Goal: Find contact information: Obtain details needed to contact an individual or organization

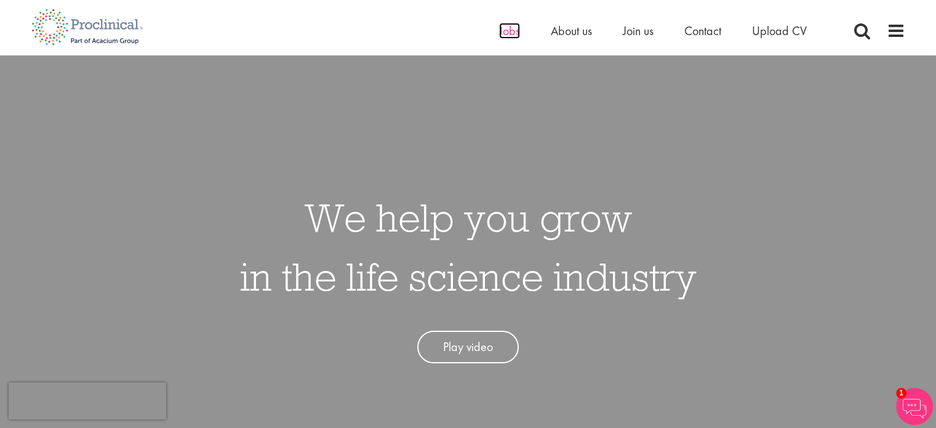
click at [516, 34] on span "Jobs" at bounding box center [509, 31] width 21 height 16
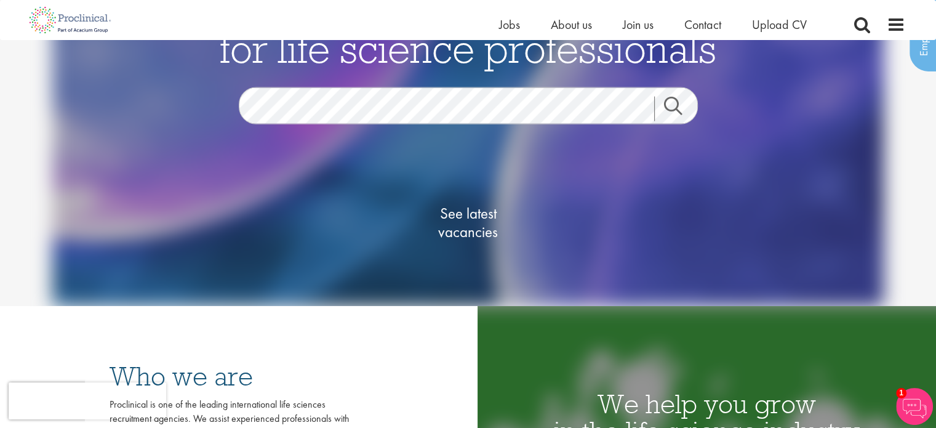
scroll to position [62, 0]
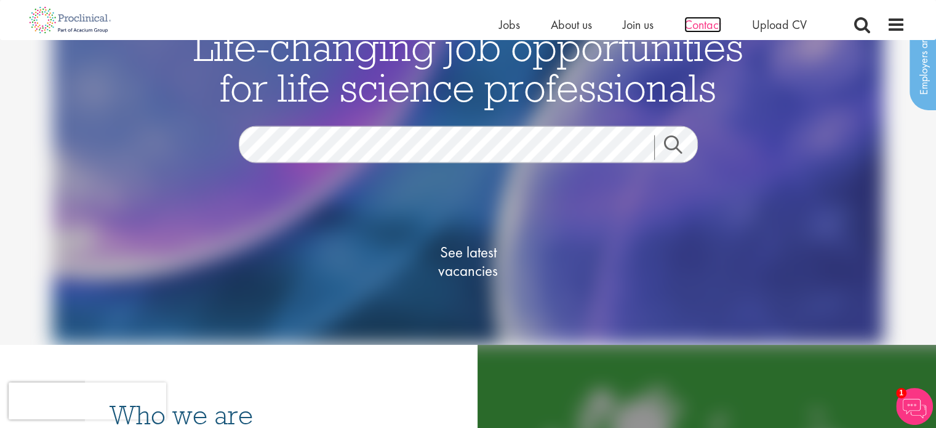
click at [705, 31] on span "Contact" at bounding box center [702, 25] width 37 height 16
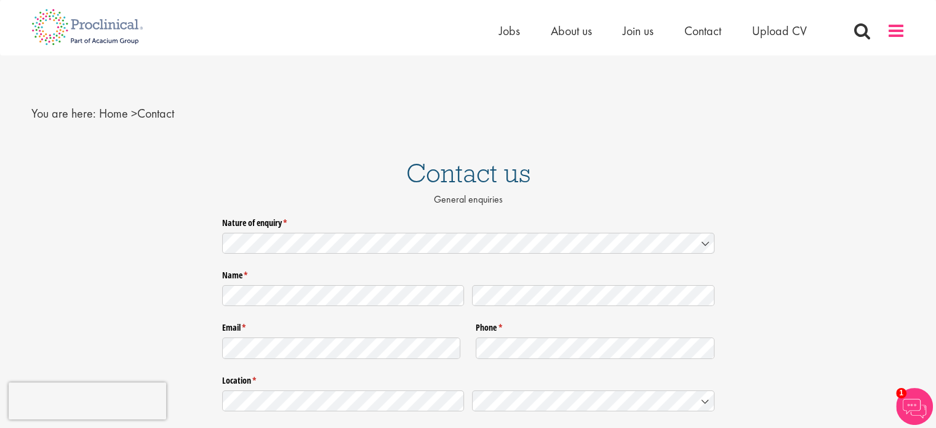
click at [898, 34] on span at bounding box center [895, 31] width 18 height 18
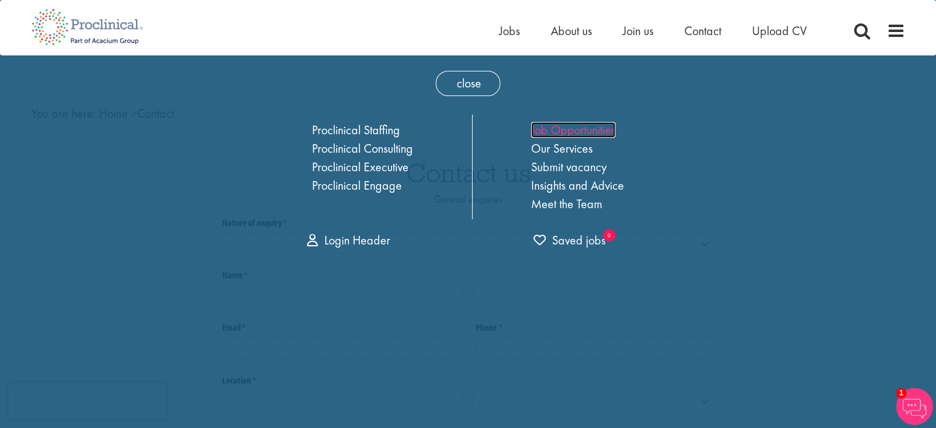
click at [599, 126] on link "Job Opportunities" at bounding box center [573, 130] width 84 height 16
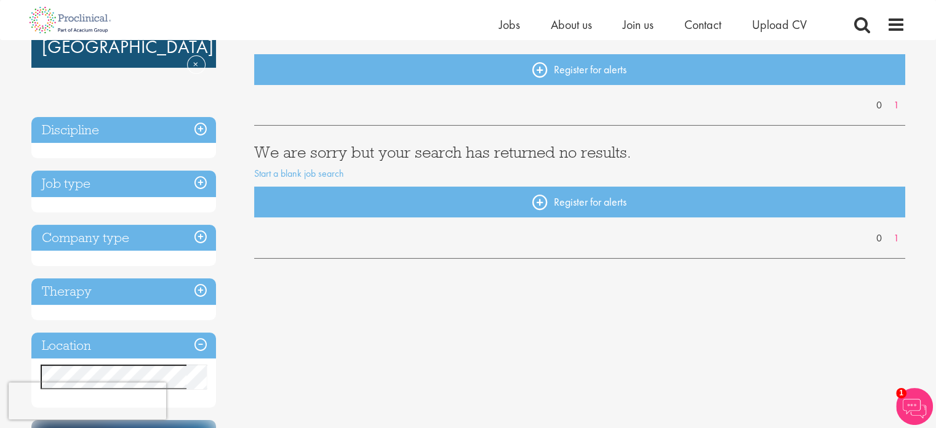
scroll to position [185, 0]
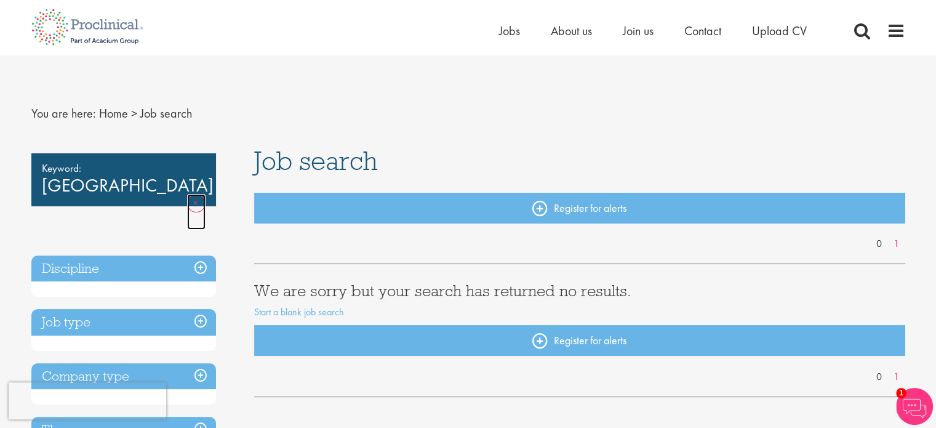
click at [204, 194] on link "Remove" at bounding box center [196, 212] width 18 height 36
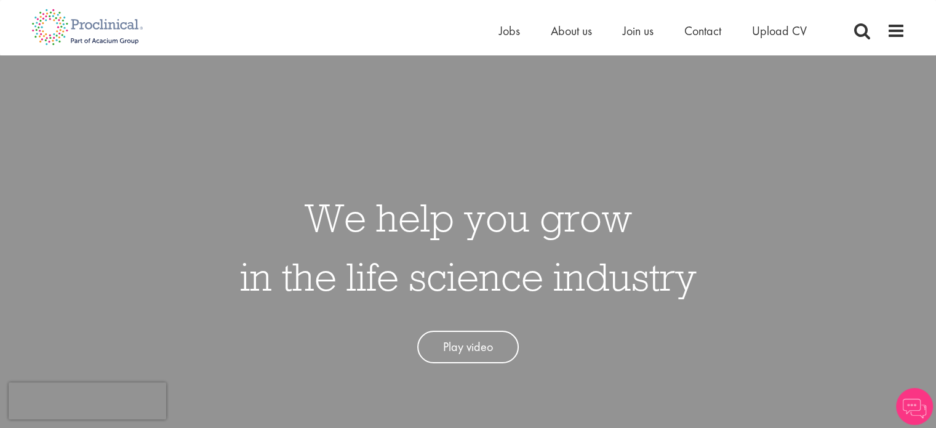
click at [726, 34] on ul "Home Jobs About us Join us Contact Upload CV" at bounding box center [668, 31] width 338 height 18
click at [704, 31] on span "Contact" at bounding box center [702, 31] width 37 height 16
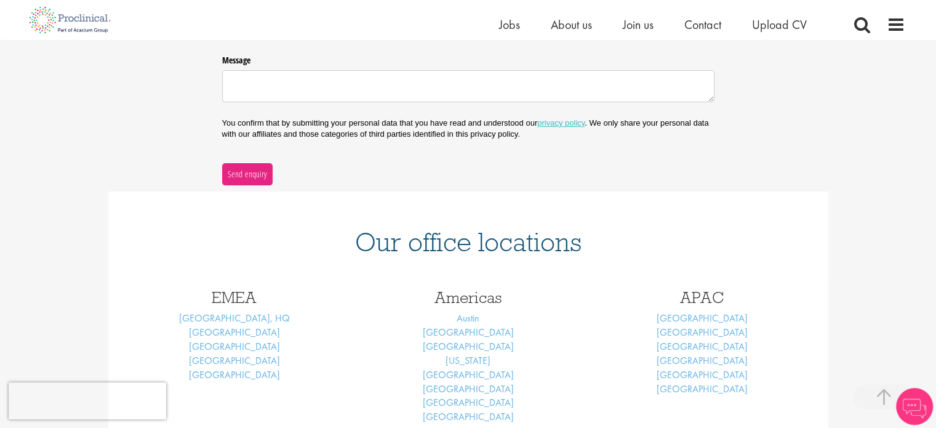
scroll to position [369, 0]
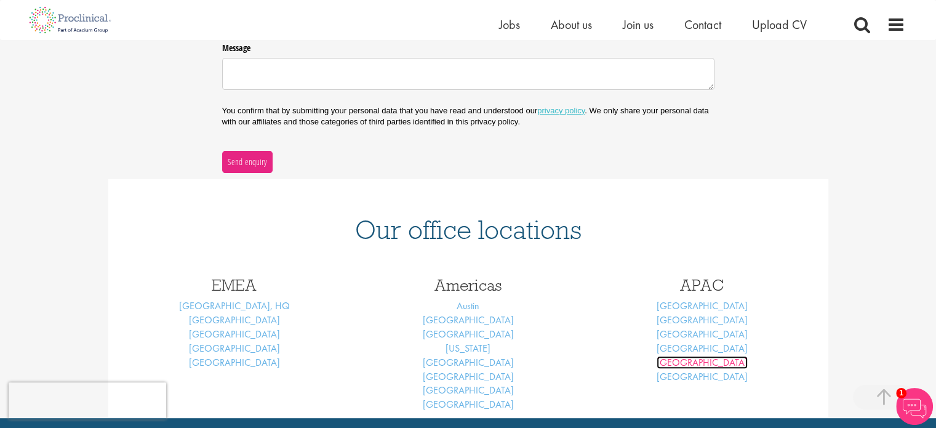
click at [693, 364] on link "Sydney" at bounding box center [701, 362] width 91 height 13
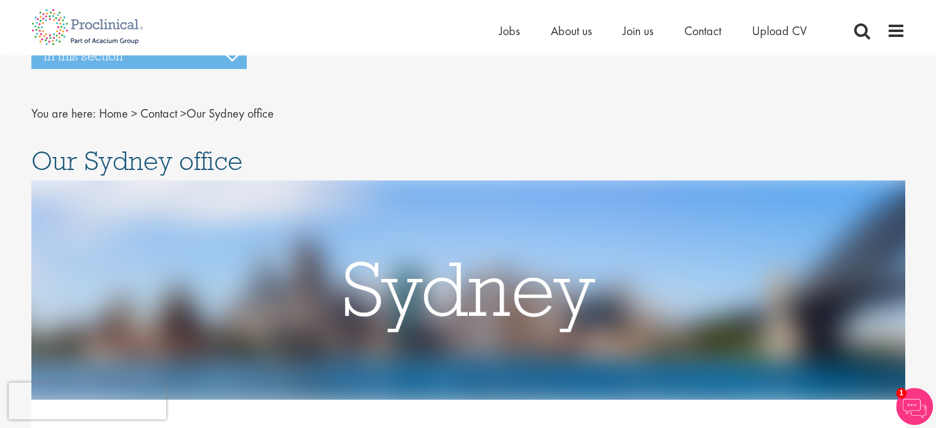
drag, startPoint x: 923, startPoint y: 1, endPoint x: 428, endPoint y: 30, distance: 496.1
click at [427, 30] on div "Home Jobs About us Join us Contact Upload CV" at bounding box center [463, 23] width 883 height 46
drag, startPoint x: 906, startPoint y: 1, endPoint x: 524, endPoint y: 51, distance: 385.3
